Goal: Information Seeking & Learning: Learn about a topic

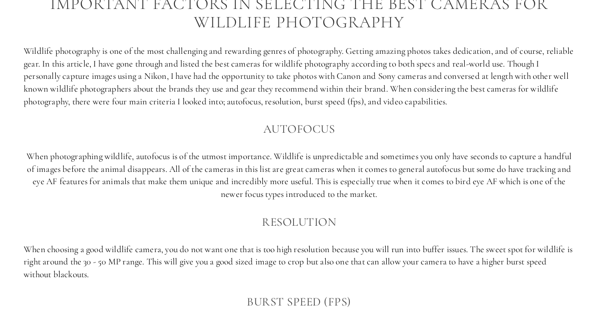
scroll to position [553, 0]
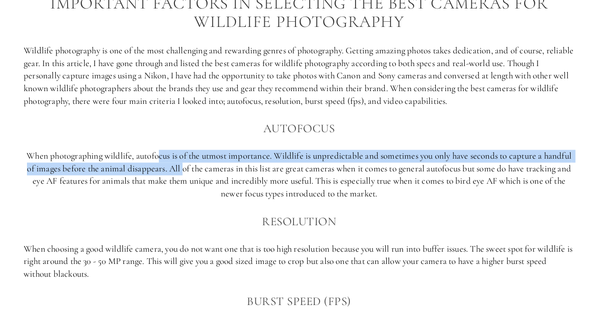
drag, startPoint x: 155, startPoint y: 150, endPoint x: 181, endPoint y: 167, distance: 31.1
click at [181, 167] on p "When photographing wildlife, autofocus is of the utmost importance. Wildlife is…" at bounding box center [299, 175] width 550 height 50
drag, startPoint x: 181, startPoint y: 167, endPoint x: 196, endPoint y: 150, distance: 22.1
click at [196, 150] on p "When photographing wildlife, autofocus is of the utmost importance. Wildlife is…" at bounding box center [299, 175] width 550 height 50
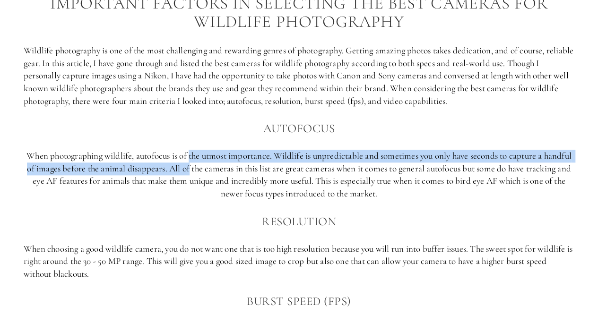
click at [196, 150] on p "When photographing wildlife, autofocus is of the utmost importance. Wildlife is…" at bounding box center [299, 175] width 550 height 50
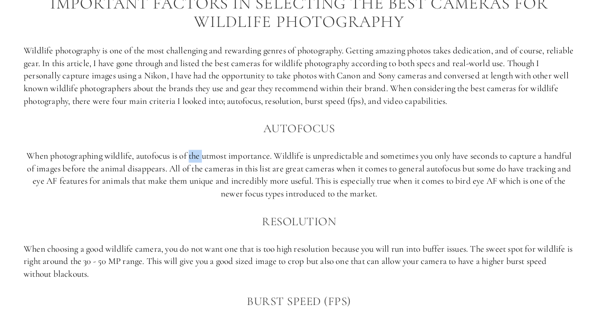
click at [196, 150] on p "When photographing wildlife, autofocus is of the utmost importance. Wildlife is…" at bounding box center [299, 175] width 550 height 50
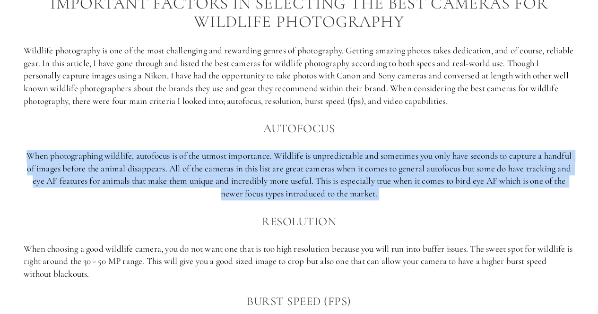
click at [196, 150] on p "When photographing wildlife, autofocus is of the utmost importance. Wildlife is…" at bounding box center [299, 175] width 550 height 50
click at [192, 174] on p "When photographing wildlife, autofocus is of the utmost importance. Wildlife is…" at bounding box center [299, 175] width 550 height 50
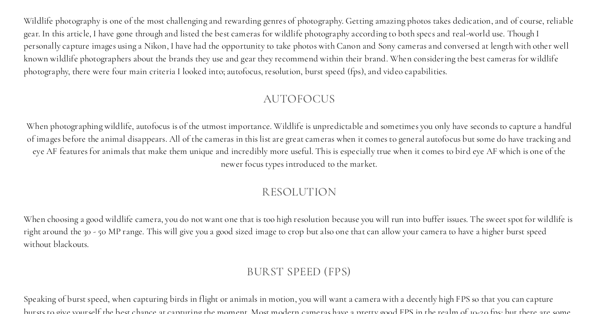
scroll to position [583, 0]
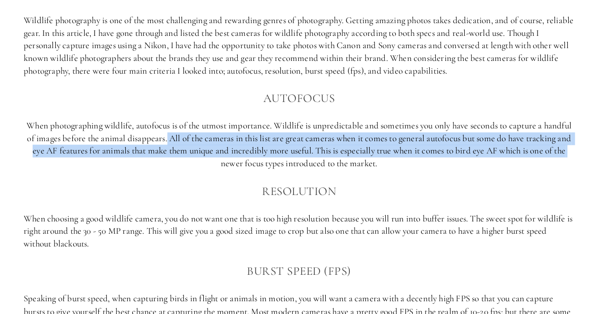
drag, startPoint x: 164, startPoint y: 144, endPoint x: 191, endPoint y: 160, distance: 31.0
click at [191, 160] on p "When photographing wildlife, autofocus is of the utmost importance. Wildlife is…" at bounding box center [299, 145] width 550 height 50
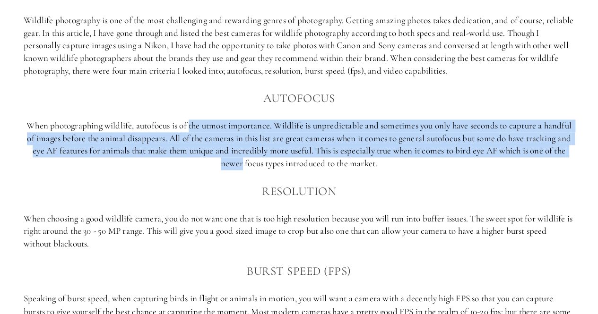
drag, startPoint x: 191, startPoint y: 160, endPoint x: 190, endPoint y: 129, distance: 30.7
click at [190, 129] on p "When photographing wildlife, autofocus is of the utmost importance. Wildlife is…" at bounding box center [299, 145] width 550 height 50
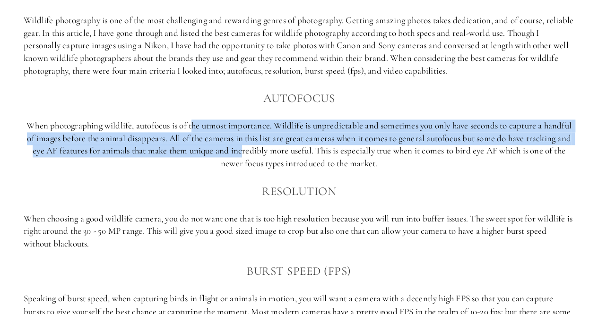
drag, startPoint x: 190, startPoint y: 129, endPoint x: 238, endPoint y: 149, distance: 51.1
click at [238, 149] on p "When photographing wildlife, autofocus is of the utmost importance. Wildlife is…" at bounding box center [299, 145] width 550 height 50
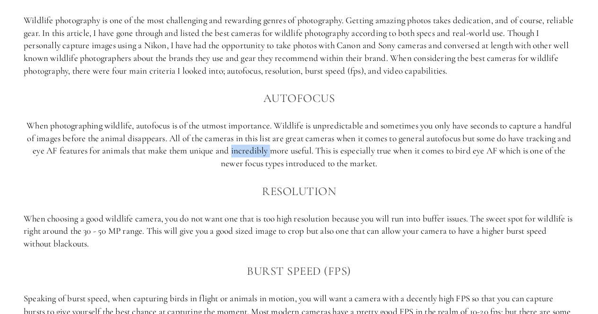
click at [238, 149] on p "When photographing wildlife, autofocus is of the utmost importance. Wildlife is…" at bounding box center [299, 145] width 550 height 50
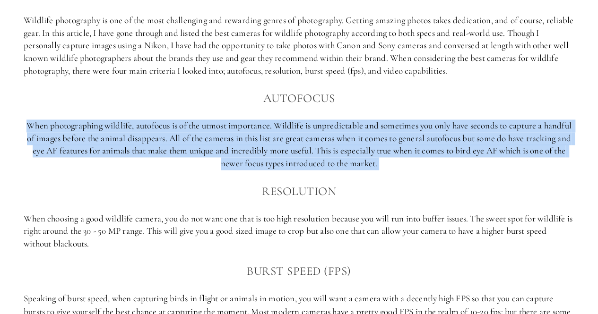
click at [238, 149] on p "When photographing wildlife, autofocus is of the utmost importance. Wildlife is…" at bounding box center [299, 145] width 550 height 50
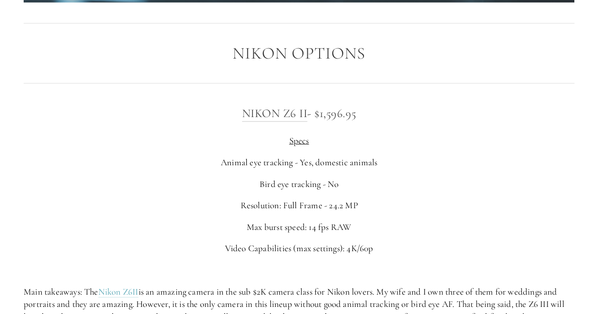
scroll to position [1404, 0]
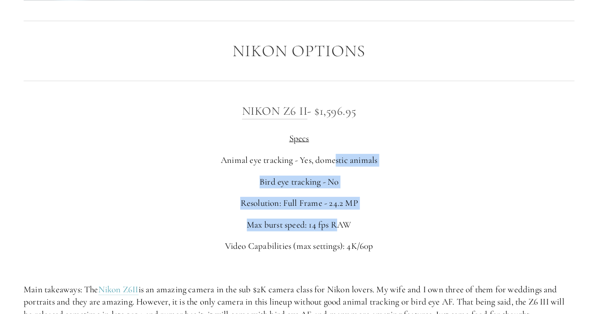
drag, startPoint x: 334, startPoint y: 163, endPoint x: 334, endPoint y: 217, distance: 53.9
click at [334, 217] on div "Nikon Z6 II - $1,596.95 Specs Animal eye tracking - Yes, domestic animals Bird …" at bounding box center [299, 211] width 550 height 219
drag, startPoint x: 334, startPoint y: 217, endPoint x: 325, endPoint y: 133, distance: 84.6
click at [325, 133] on div "Nikon Z6 II - $1,596.95 Specs Animal eye tracking - Yes, domestic animals Bird …" at bounding box center [299, 211] width 550 height 219
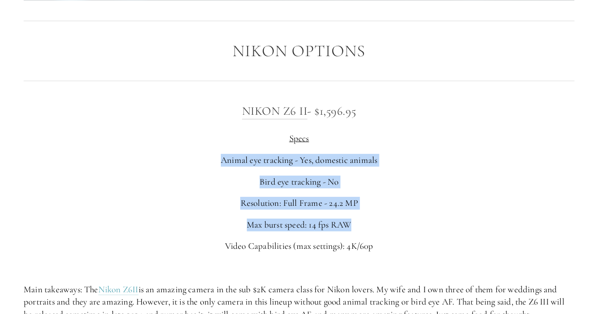
click at [325, 133] on p "Specs" at bounding box center [299, 138] width 550 height 13
drag, startPoint x: 325, startPoint y: 133, endPoint x: 356, endPoint y: 197, distance: 71.4
click at [356, 197] on div "Nikon Z6 II - $1,596.95 Specs Animal eye tracking - Yes, domestic animals Bird …" at bounding box center [299, 211] width 550 height 219
click at [356, 197] on p "Resolution: Full Frame - 24.2 MP" at bounding box center [299, 203] width 550 height 13
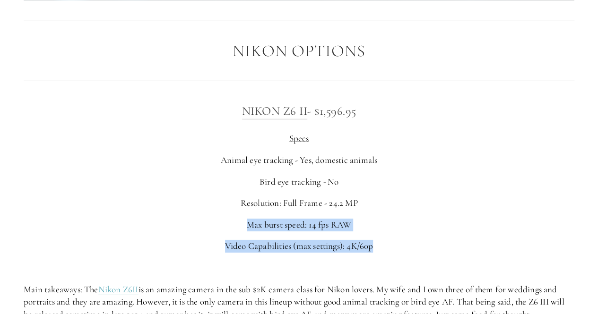
drag, startPoint x: 356, startPoint y: 197, endPoint x: 376, endPoint y: 232, distance: 40.2
click at [376, 232] on div "Nikon Z6 II - $1,596.95 Specs Animal eye tracking - Yes, domestic animals Bird …" at bounding box center [299, 211] width 550 height 219
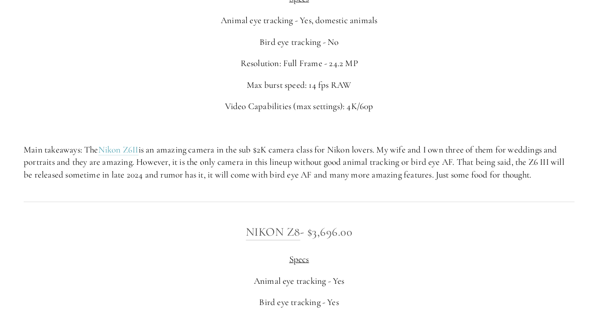
scroll to position [1544, 0]
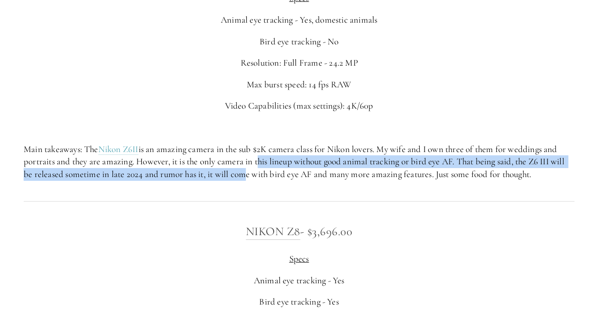
drag, startPoint x: 240, startPoint y: 171, endPoint x: 256, endPoint y: 156, distance: 22.7
click at [256, 156] on p "Main takeaways: The Nikon Z6II is an amazing camera in the sub $2K camera class…" at bounding box center [299, 162] width 550 height 38
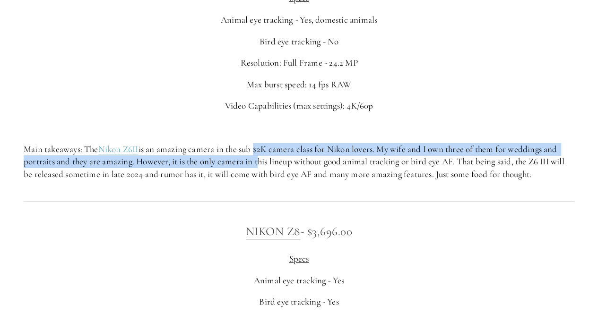
drag, startPoint x: 256, startPoint y: 156, endPoint x: 256, endPoint y: 142, distance: 13.7
click at [256, 142] on div "Nikon Z6 II - $1,596.95 Specs Animal eye tracking - Yes, domestic animals Bird …" at bounding box center [299, 70] width 550 height 219
drag, startPoint x: 256, startPoint y: 142, endPoint x: 268, endPoint y: 161, distance: 22.1
click at [268, 161] on div "Nikon Z6 II - $1,596.95 Specs Animal eye tracking - Yes, domestic animals Bird …" at bounding box center [299, 70] width 550 height 219
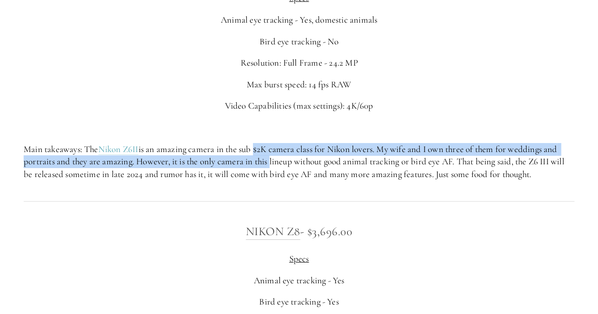
click at [268, 161] on p "Main takeaways: The Nikon Z6II is an amazing camera in the sub $2K camera class…" at bounding box center [299, 162] width 550 height 38
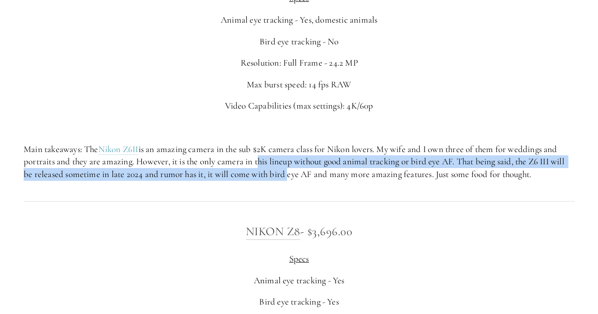
drag, startPoint x: 268, startPoint y: 161, endPoint x: 283, endPoint y: 171, distance: 18.3
click at [283, 171] on p "Main takeaways: The Nikon Z6II is an amazing camera in the sub $2K camera class…" at bounding box center [299, 162] width 550 height 38
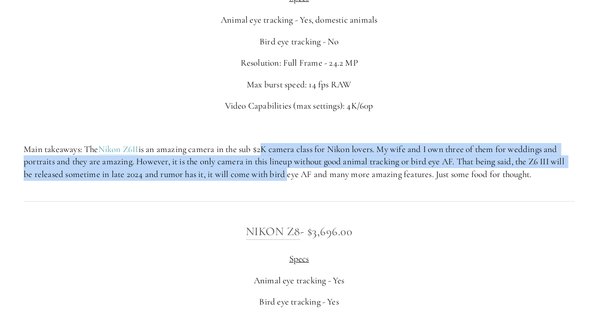
drag, startPoint x: 283, startPoint y: 171, endPoint x: 262, endPoint y: 145, distance: 33.6
click at [262, 145] on p "Main takeaways: The Nikon Z6II is an amazing camera in the sub $2K camera class…" at bounding box center [299, 162] width 550 height 38
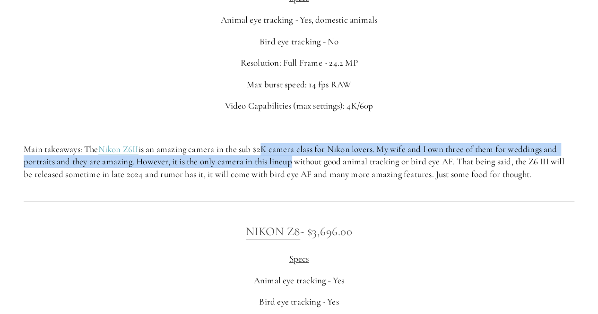
drag, startPoint x: 262, startPoint y: 145, endPoint x: 290, endPoint y: 163, distance: 32.8
click at [290, 163] on p "Main takeaways: The Nikon Z6II is an amazing camera in the sub $2K camera class…" at bounding box center [299, 162] width 550 height 38
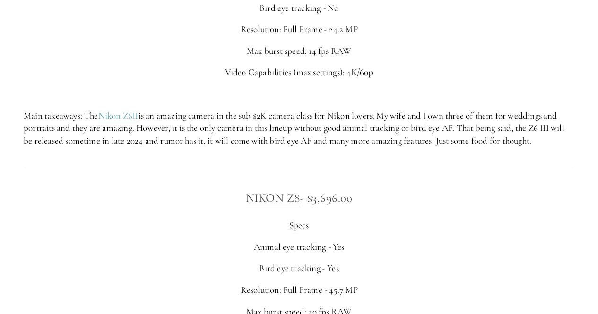
scroll to position [1578, 0]
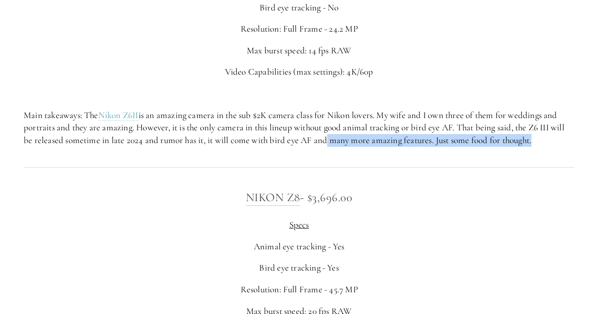
drag, startPoint x: 323, startPoint y: 140, endPoint x: 352, endPoint y: 160, distance: 34.7
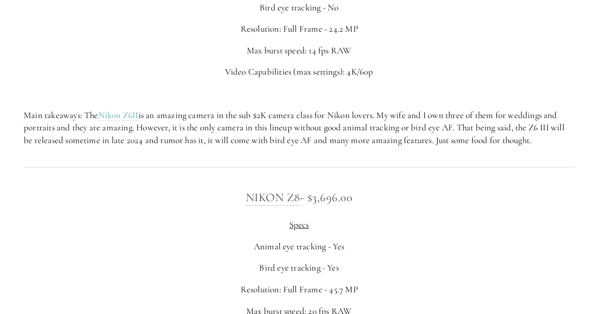
click at [352, 160] on div at bounding box center [299, 167] width 566 height 26
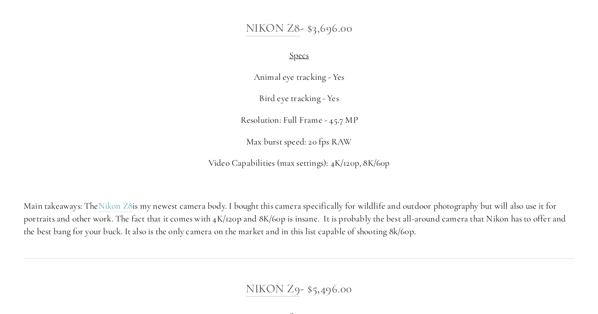
scroll to position [1748, 0]
drag, startPoint x: 243, startPoint y: 210, endPoint x: 302, endPoint y: 206, distance: 59.1
click at [302, 206] on p "Main takeaways: The Nikon Z8 is my newest camera body. I bought this camera spe…" at bounding box center [299, 218] width 550 height 38
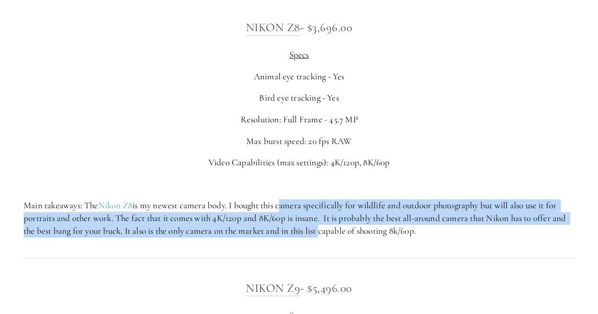
drag, startPoint x: 302, startPoint y: 206, endPoint x: 313, endPoint y: 241, distance: 36.6
click at [313, 241] on div "Nikon Z8 - $3,696.00 Specs Animal eye tracking - Yes Bird eye tracking - Yes Re…" at bounding box center [299, 127] width 566 height 235
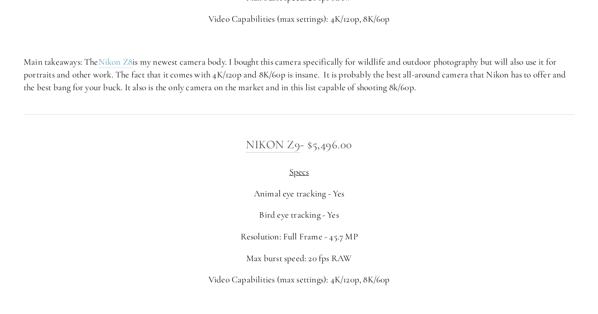
click at [487, 227] on div "Nikon Z9 - $5,496.00 Specs Animal eye tracking - Yes Bird eye tracking - Yes Re…" at bounding box center [299, 244] width 550 height 219
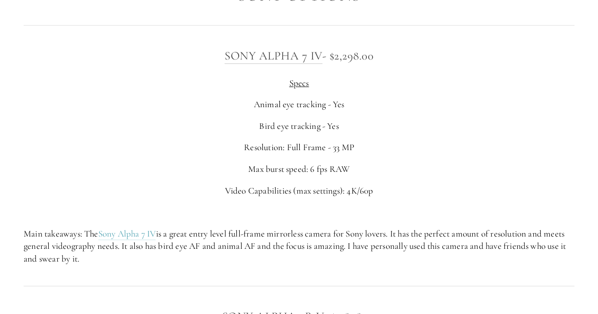
scroll to position [2302, 0]
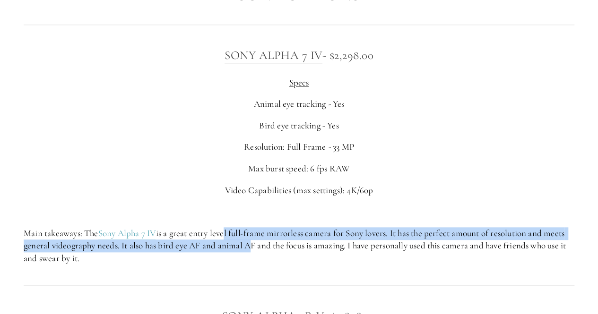
drag, startPoint x: 226, startPoint y: 233, endPoint x: 245, endPoint y: 246, distance: 23.1
click at [245, 246] on p "Main takeaways: The Sony Alpha 7 IV is a great entry level full-frame mirrorles…" at bounding box center [299, 246] width 550 height 38
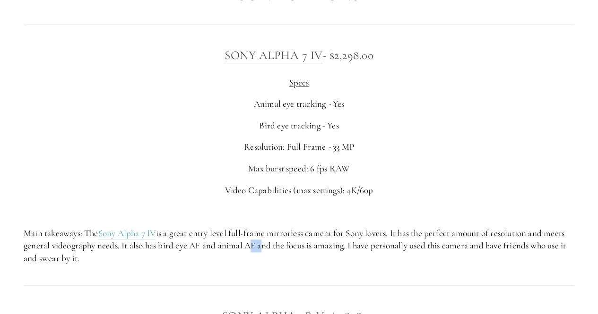
click at [245, 246] on p "Main takeaways: The Sony Alpha 7 IV is a great entry level full-frame mirrorles…" at bounding box center [299, 246] width 550 height 38
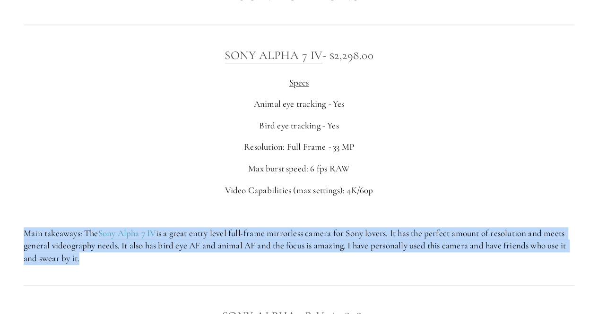
click at [245, 246] on p "Main takeaways: The Sony Alpha 7 IV is a great entry level full-frame mirrorles…" at bounding box center [299, 246] width 550 height 38
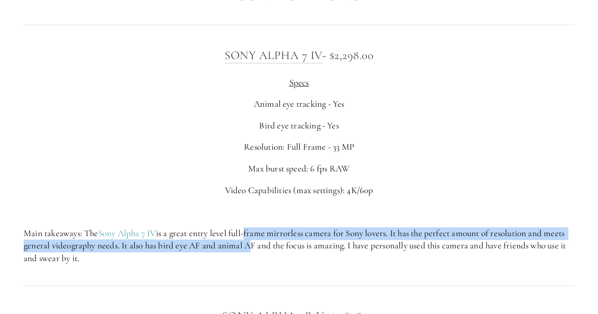
drag, startPoint x: 245, startPoint y: 246, endPoint x: 248, endPoint y: 223, distance: 23.0
click at [248, 223] on div "Sony Alpha 7 IV - $2,298.00 Specs Animal eye tracking - Yes Bird eye tracking -…" at bounding box center [299, 155] width 550 height 219
drag, startPoint x: 248, startPoint y: 223, endPoint x: 267, endPoint y: 248, distance: 30.6
click at [267, 248] on div "Sony Alpha 7 IV - $2,298.00 Specs Animal eye tracking - Yes Bird eye tracking -…" at bounding box center [299, 155] width 550 height 219
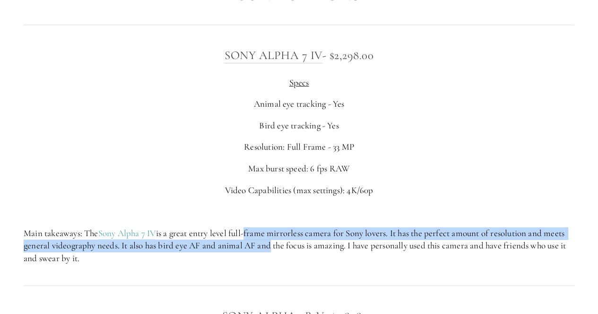
click at [267, 248] on p "Main takeaways: The Sony Alpha 7 IV is a great entry level full-frame mirrorles…" at bounding box center [299, 246] width 550 height 38
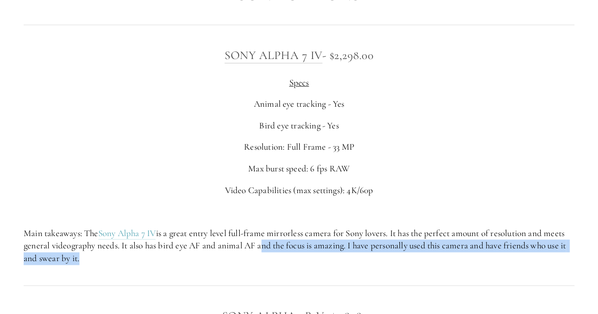
drag, startPoint x: 267, startPoint y: 248, endPoint x: 312, endPoint y: 266, distance: 47.9
click at [312, 266] on div "Sony Alpha 7 IV - $2,298.00 Specs Animal eye tracking - Yes Bird eye tracking -…" at bounding box center [299, 155] width 566 height 235
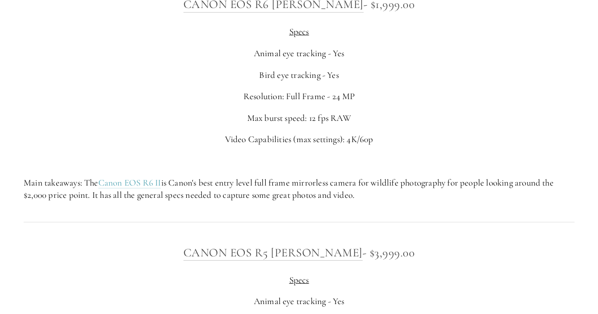
scroll to position [3183, 0]
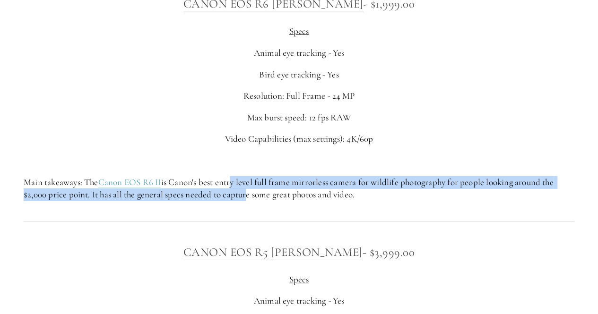
drag, startPoint x: 231, startPoint y: 182, endPoint x: 244, endPoint y: 192, distance: 16.2
click at [244, 192] on p "Main takeaways: The Canon EOS R6 II is Canon's best entry level full frame mirr…" at bounding box center [299, 188] width 550 height 25
drag, startPoint x: 244, startPoint y: 192, endPoint x: 248, endPoint y: 173, distance: 18.8
click at [248, 173] on div "Canon EOS R6 [PERSON_NAME] - $1,999.00 Specs Animal eye tracking - Yes Bird eye…" at bounding box center [299, 97] width 550 height 206
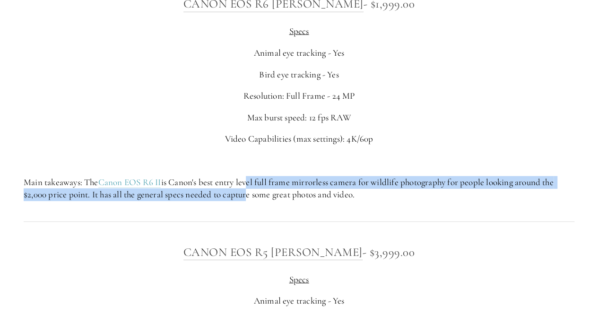
click at [248, 173] on div "Canon EOS R6 [PERSON_NAME] - $1,999.00 Specs Animal eye tracking - Yes Bird eye…" at bounding box center [299, 97] width 550 height 206
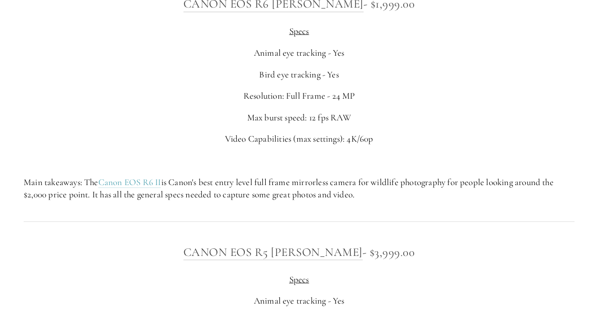
click at [248, 173] on div "Canon EOS R6 [PERSON_NAME] - $1,999.00 Specs Animal eye tracking - Yes Bird eye…" at bounding box center [299, 97] width 550 height 206
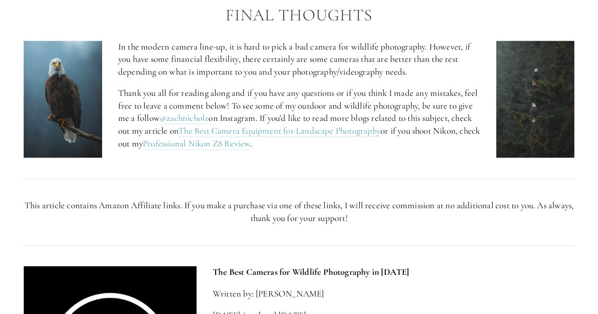
scroll to position [3928, 0]
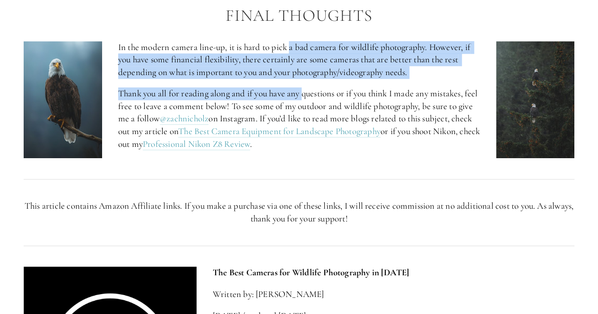
drag, startPoint x: 290, startPoint y: 52, endPoint x: 307, endPoint y: 92, distance: 43.4
click at [307, 92] on div "In the modern camera line-up, it is hard to pick a bad camera for wildlife phot…" at bounding box center [298, 96] width 361 height 110
click at [307, 92] on p "Thank you all for reading along and if you have any questions or if you think I…" at bounding box center [298, 118] width 361 height 63
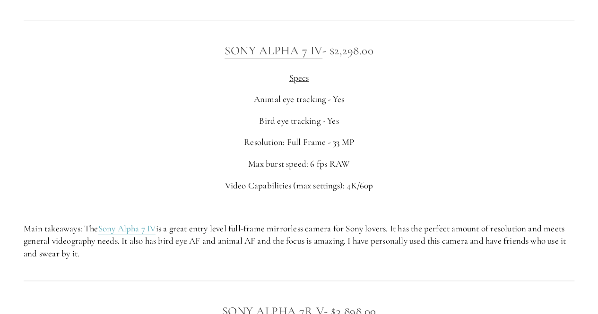
scroll to position [2457, 0]
